Goal: Information Seeking & Learning: Check status

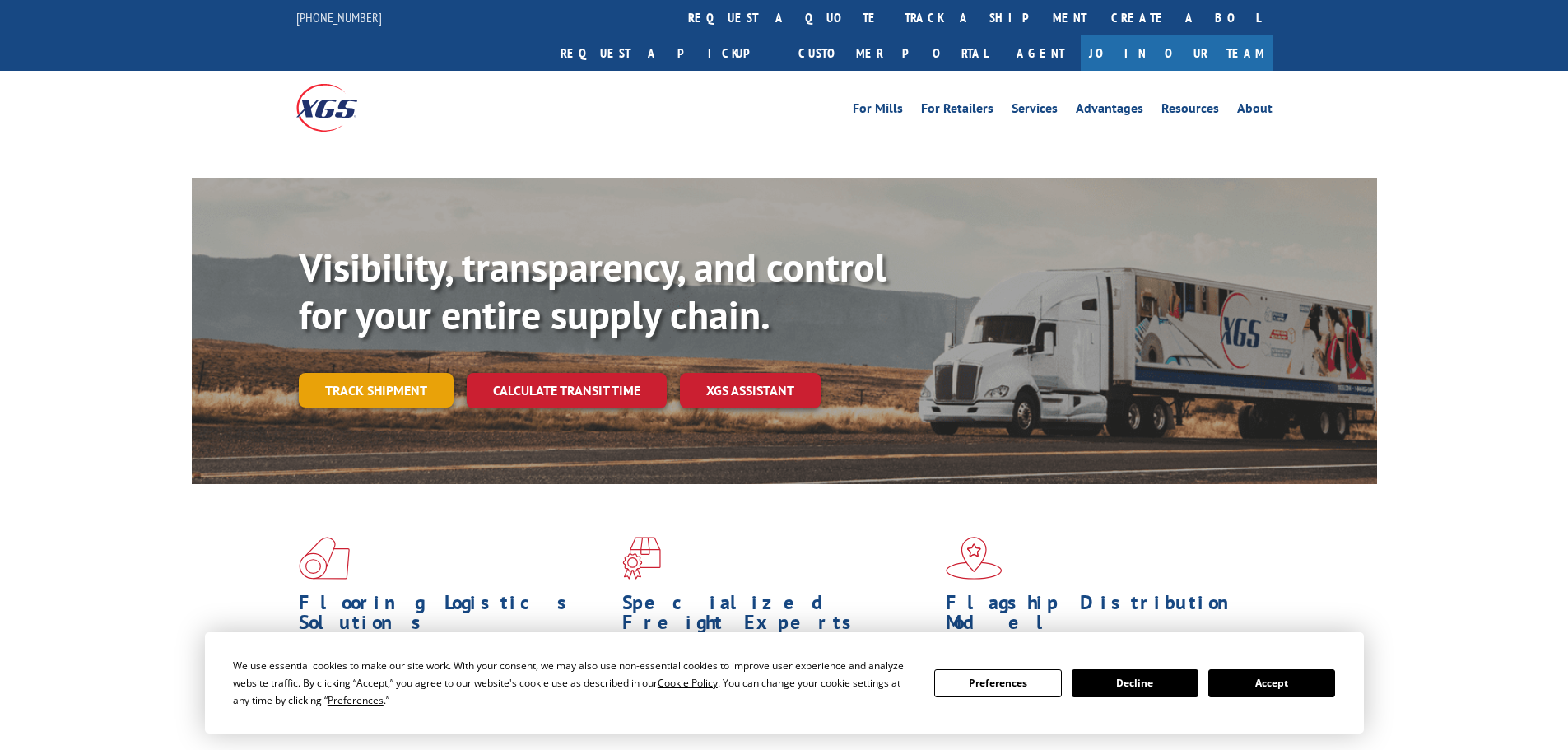
click at [376, 373] on link "Track shipment" at bounding box center [376, 390] width 155 height 34
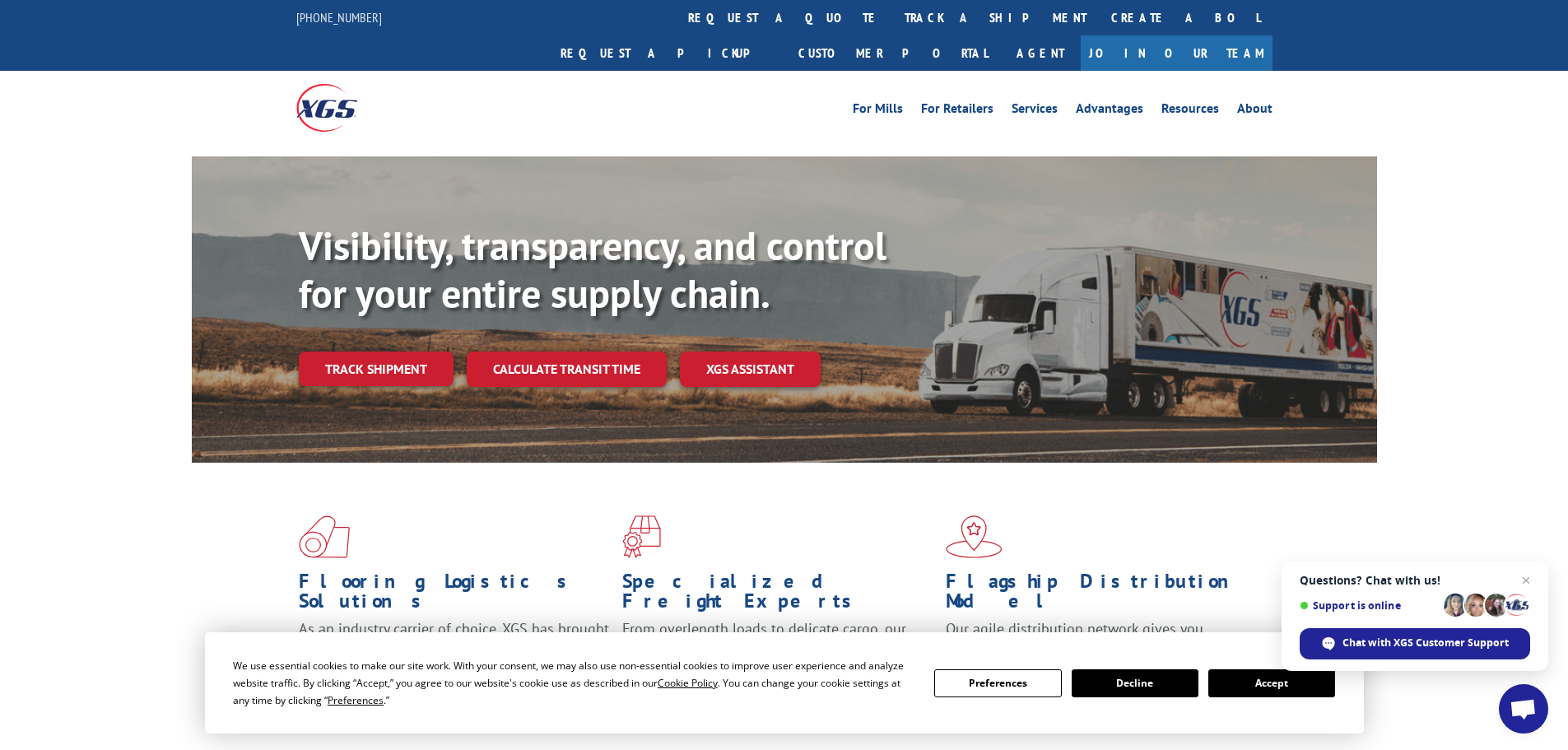
click at [1259, 690] on button "Accept" at bounding box center [1272, 683] width 127 height 28
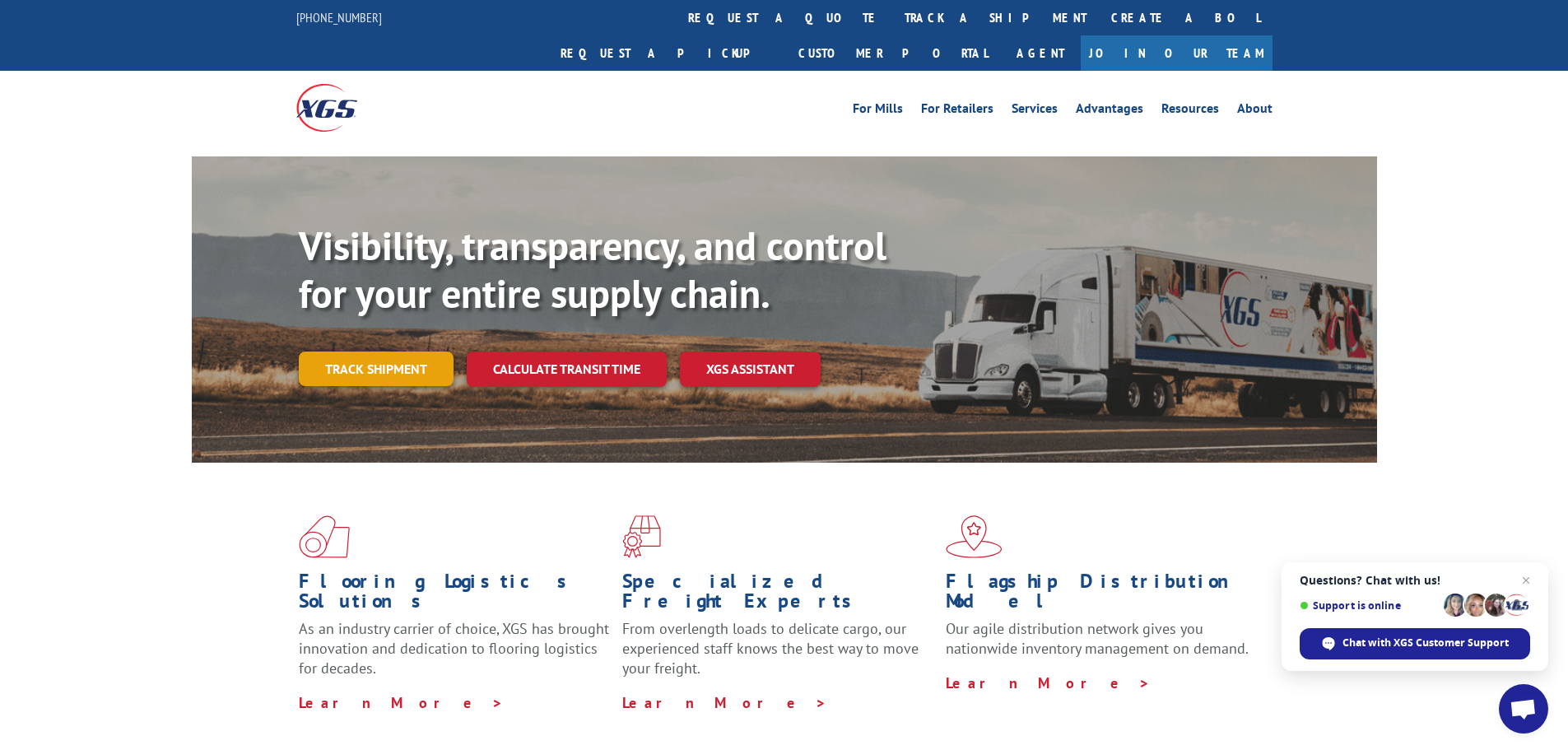
click at [384, 351] on link "Track shipment" at bounding box center [376, 368] width 155 height 34
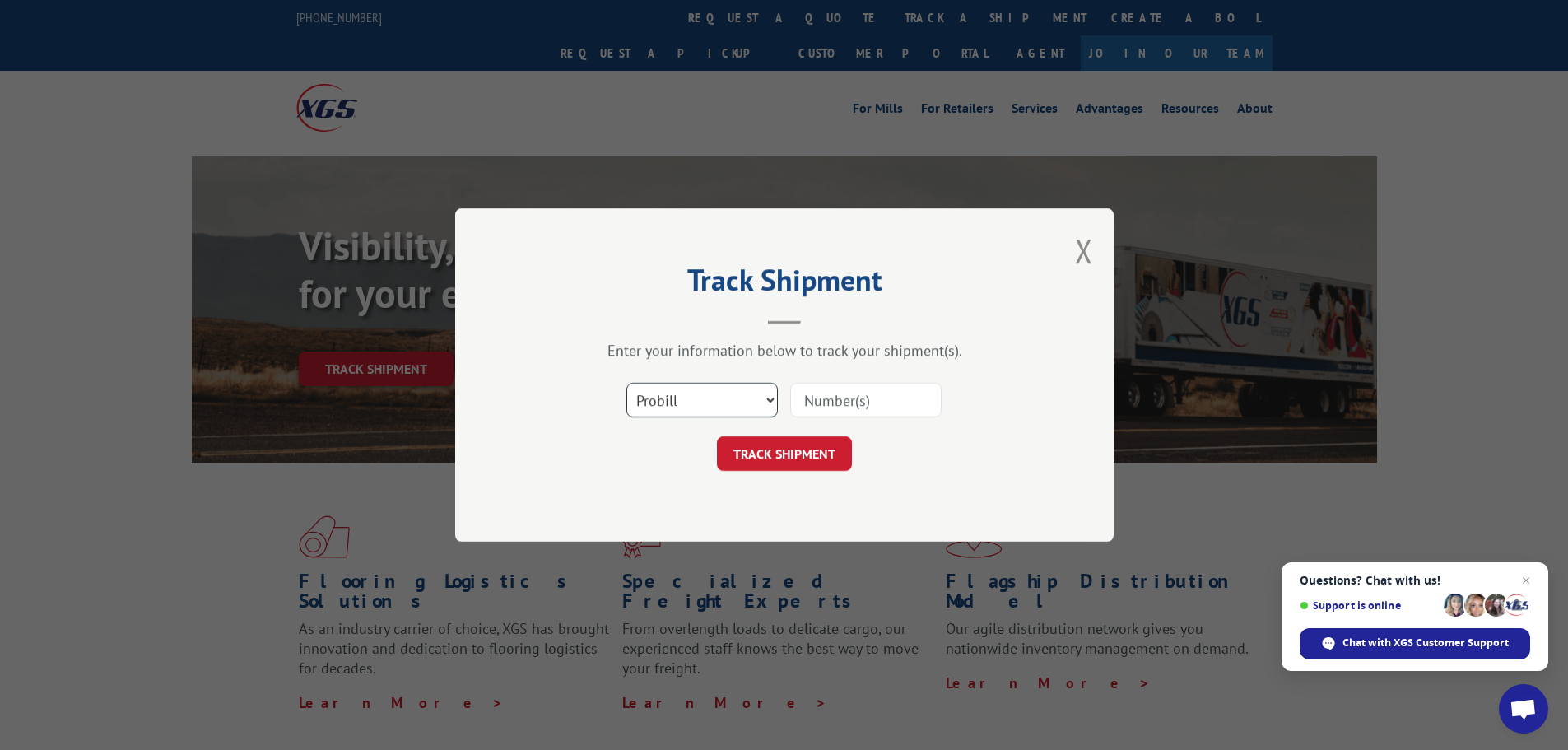
click at [739, 404] on select "Select category... Probill BOL PO" at bounding box center [702, 400] width 152 height 34
select select "po"
click at [626, 383] on select "Select category... Probill BOL PO" at bounding box center [702, 400] width 152 height 34
paste input "63515851"
type input "63515851"
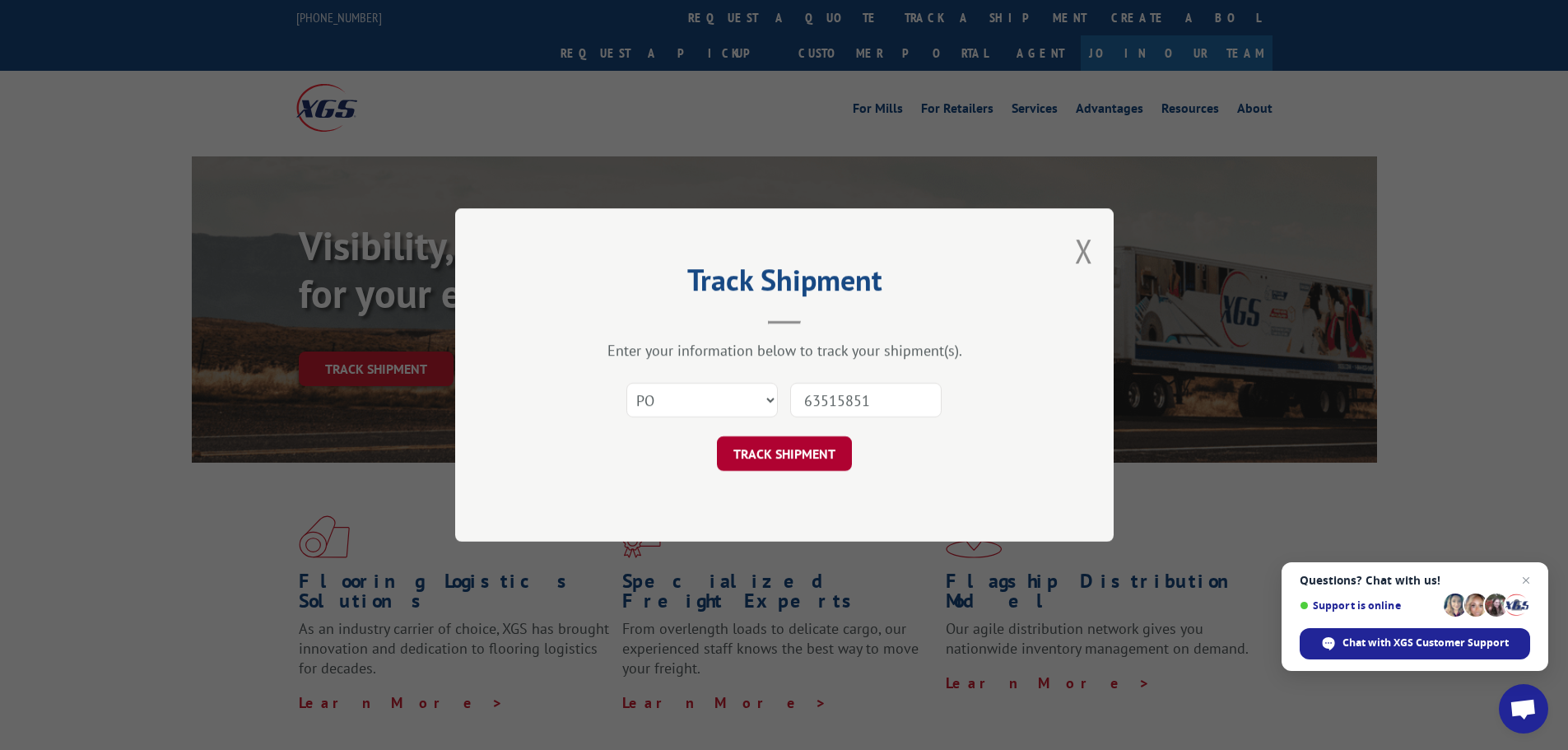
click at [801, 467] on button "TRACK SHIPMENT" at bounding box center [784, 454] width 135 height 34
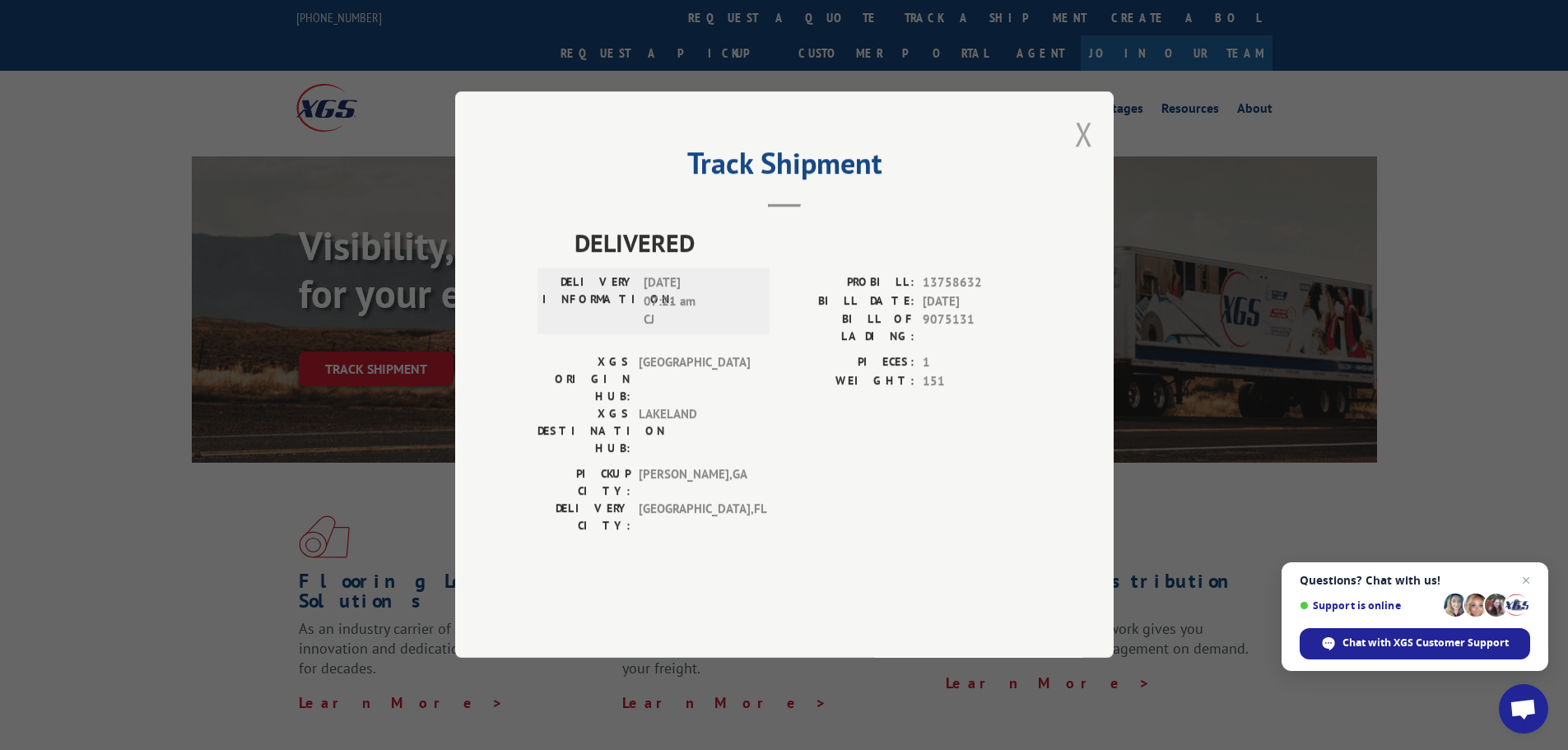
click at [1085, 156] on button "Close modal" at bounding box center [1083, 134] width 18 height 44
